Goal: Find specific page/section: Find specific page/section

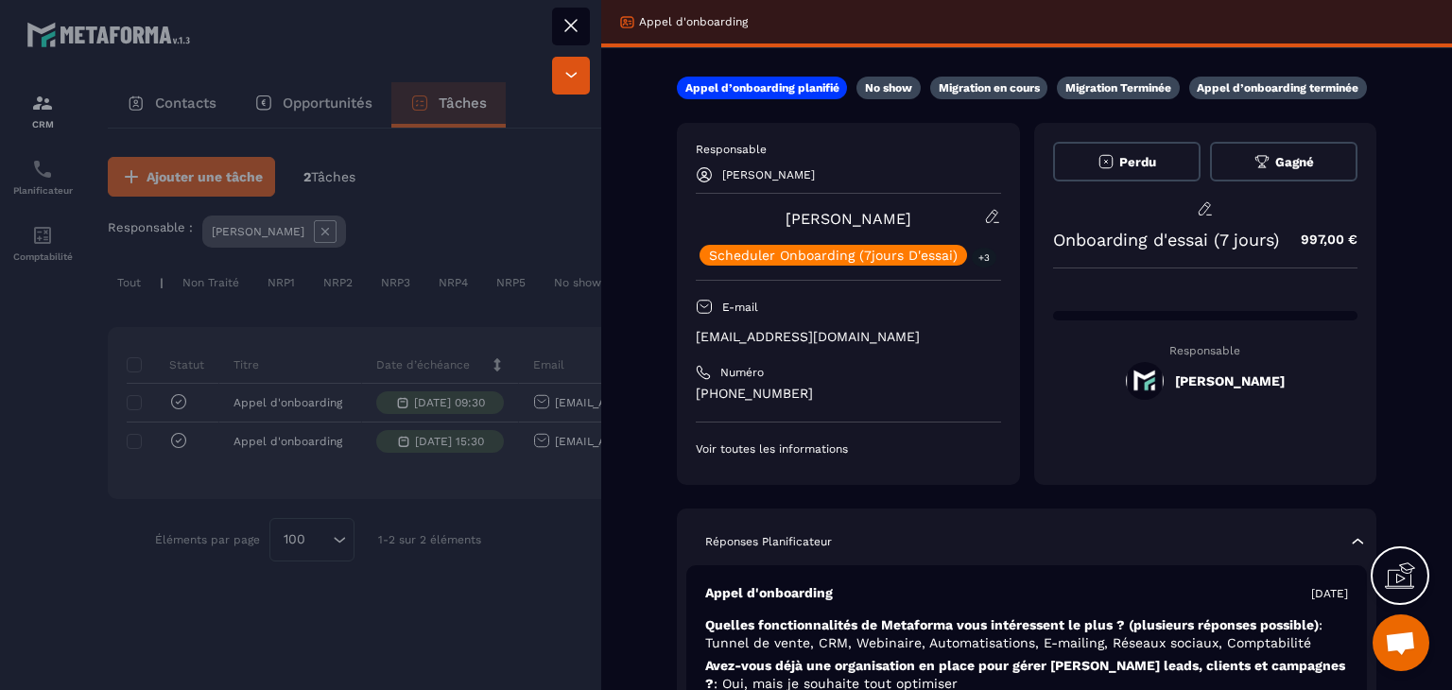
click at [563, 19] on icon at bounding box center [570, 25] width 23 height 23
